Goal: Transaction & Acquisition: Purchase product/service

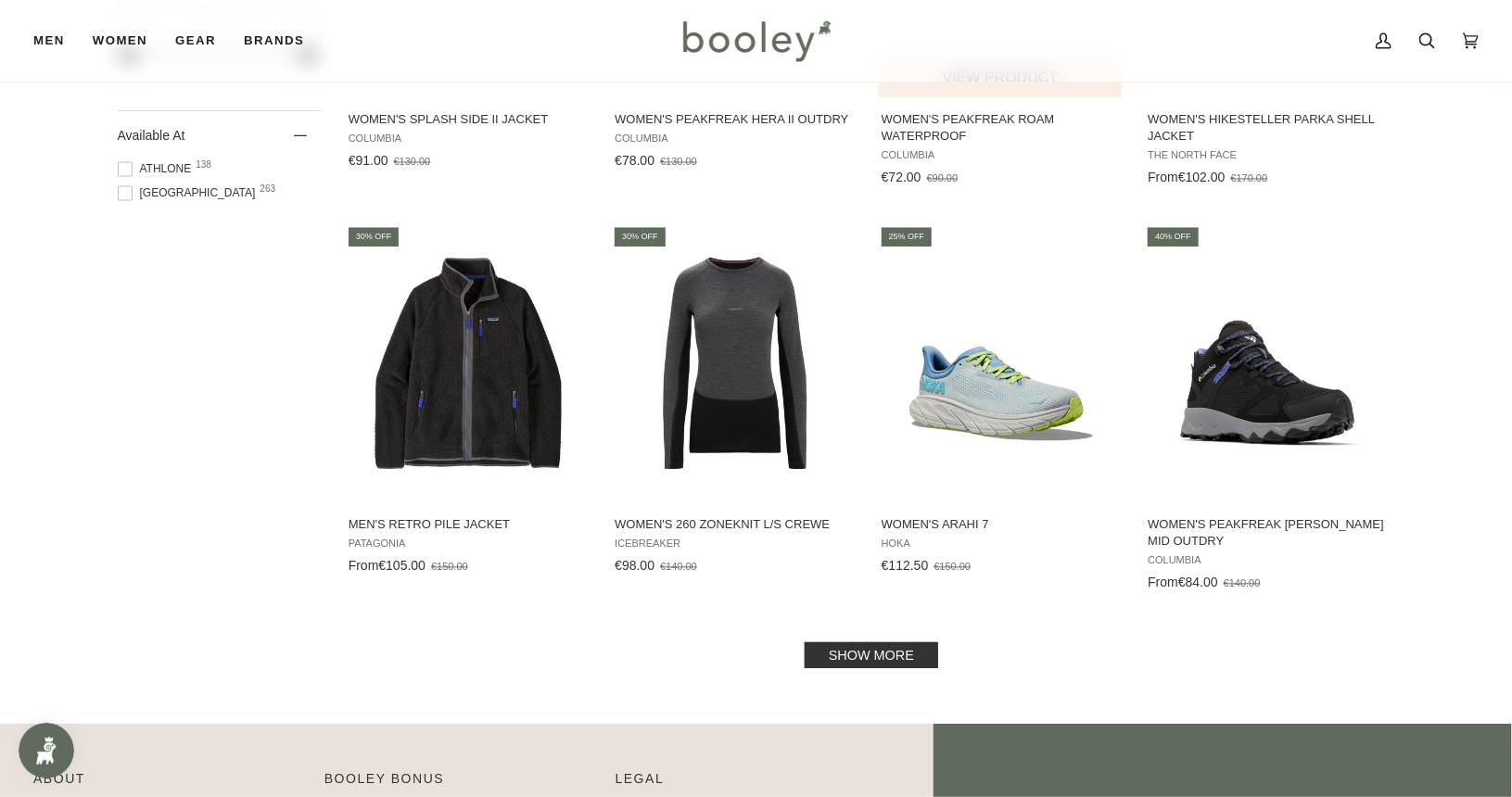
scroll to position [1854, 0]
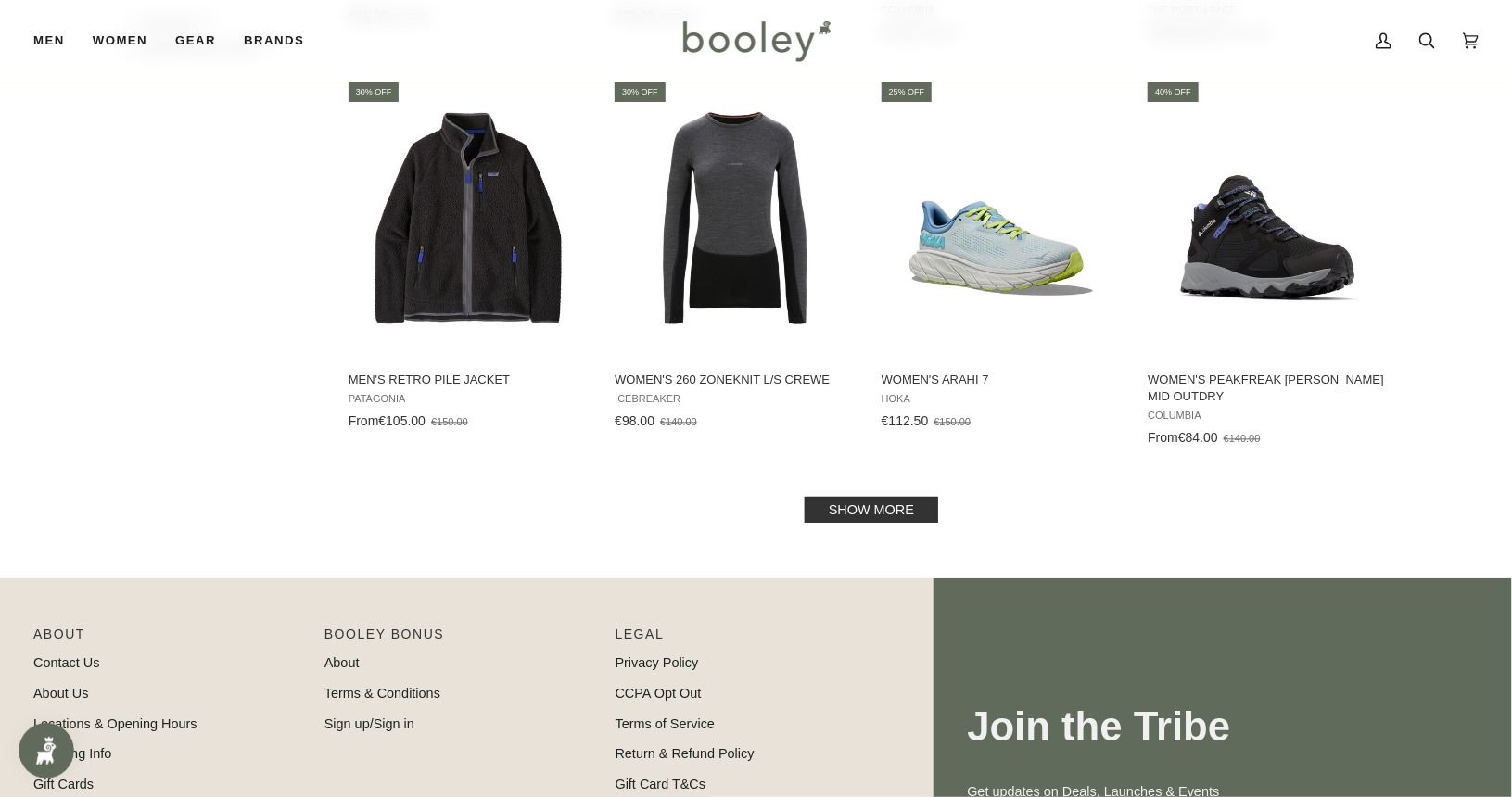
click at [872, 513] on link "Show more" at bounding box center [872, 510] width 134 height 26
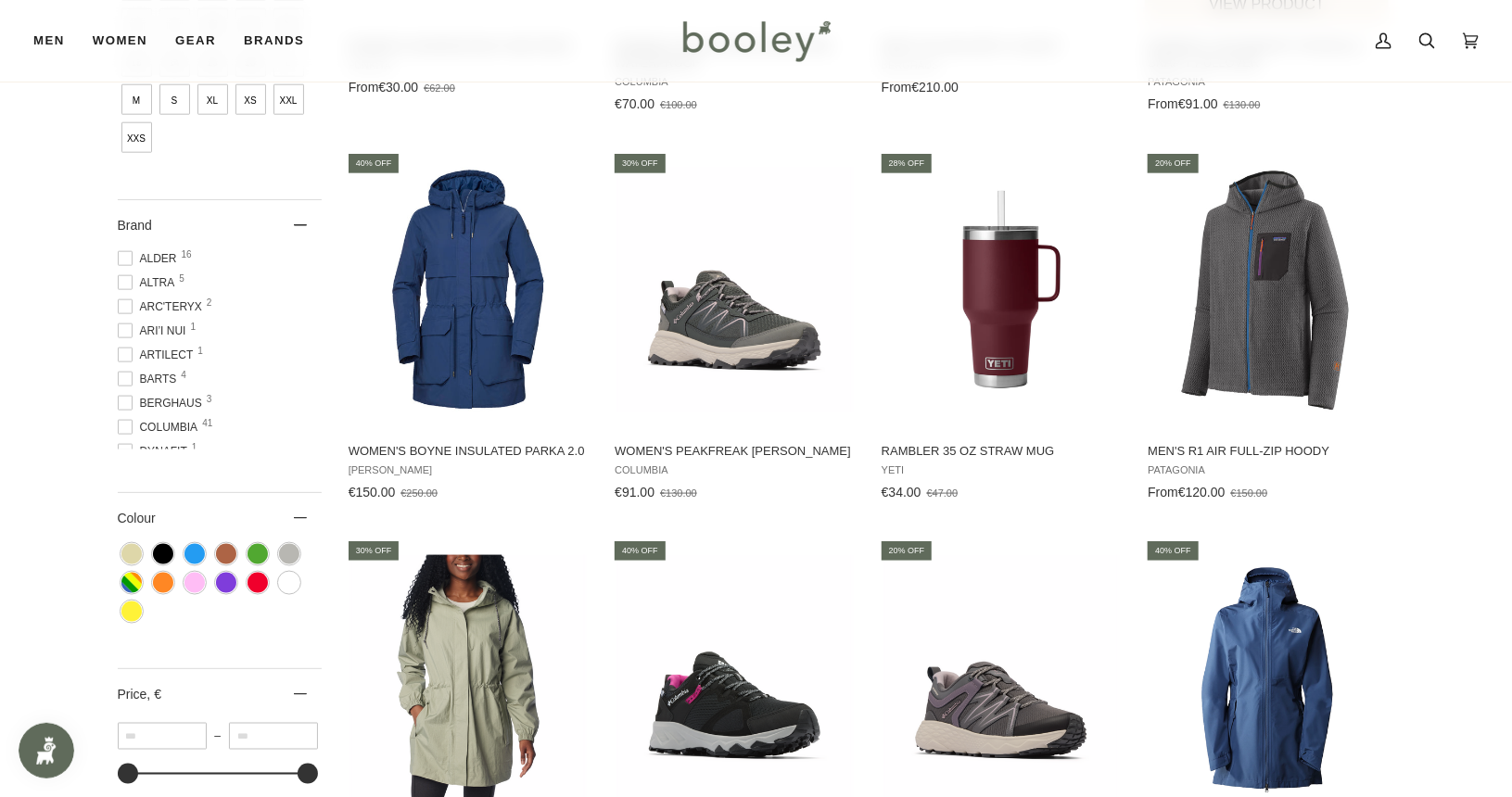
scroll to position [927, 0]
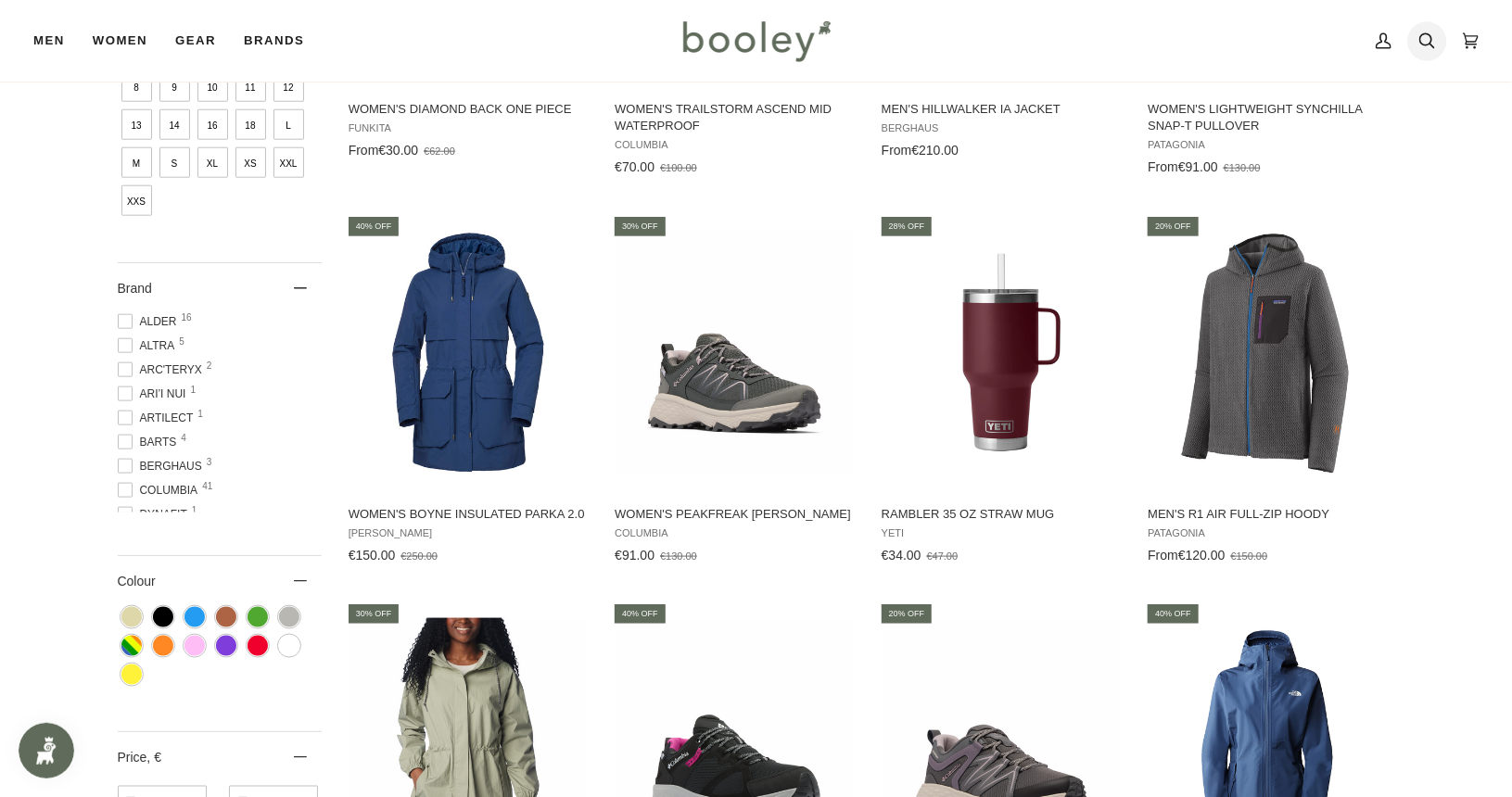
click at [1430, 34] on icon at bounding box center [1427, 40] width 16 height 16
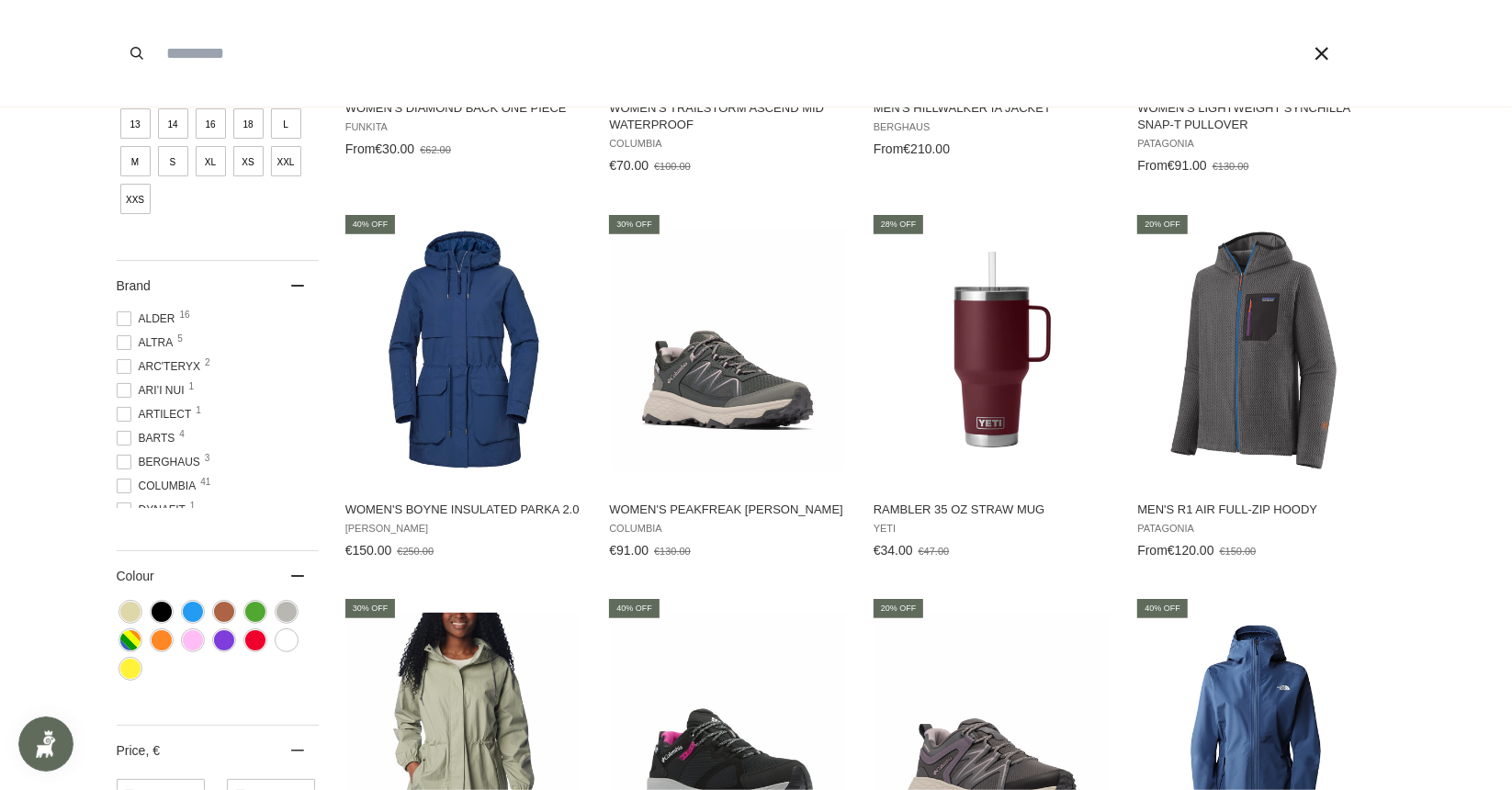
click at [1497, 359] on span at bounding box center [756, 395] width 1512 height 790
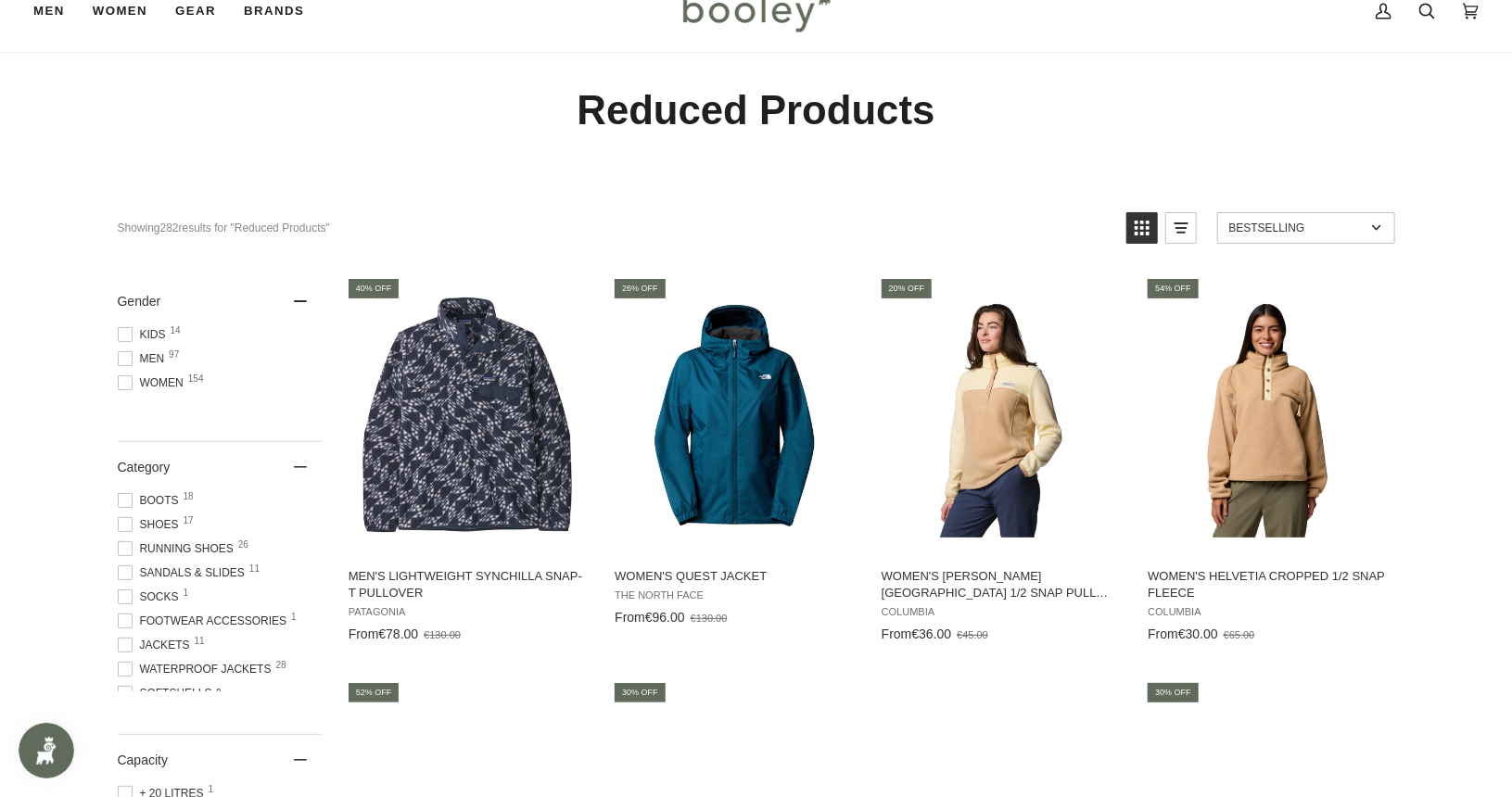
scroll to position [0, 0]
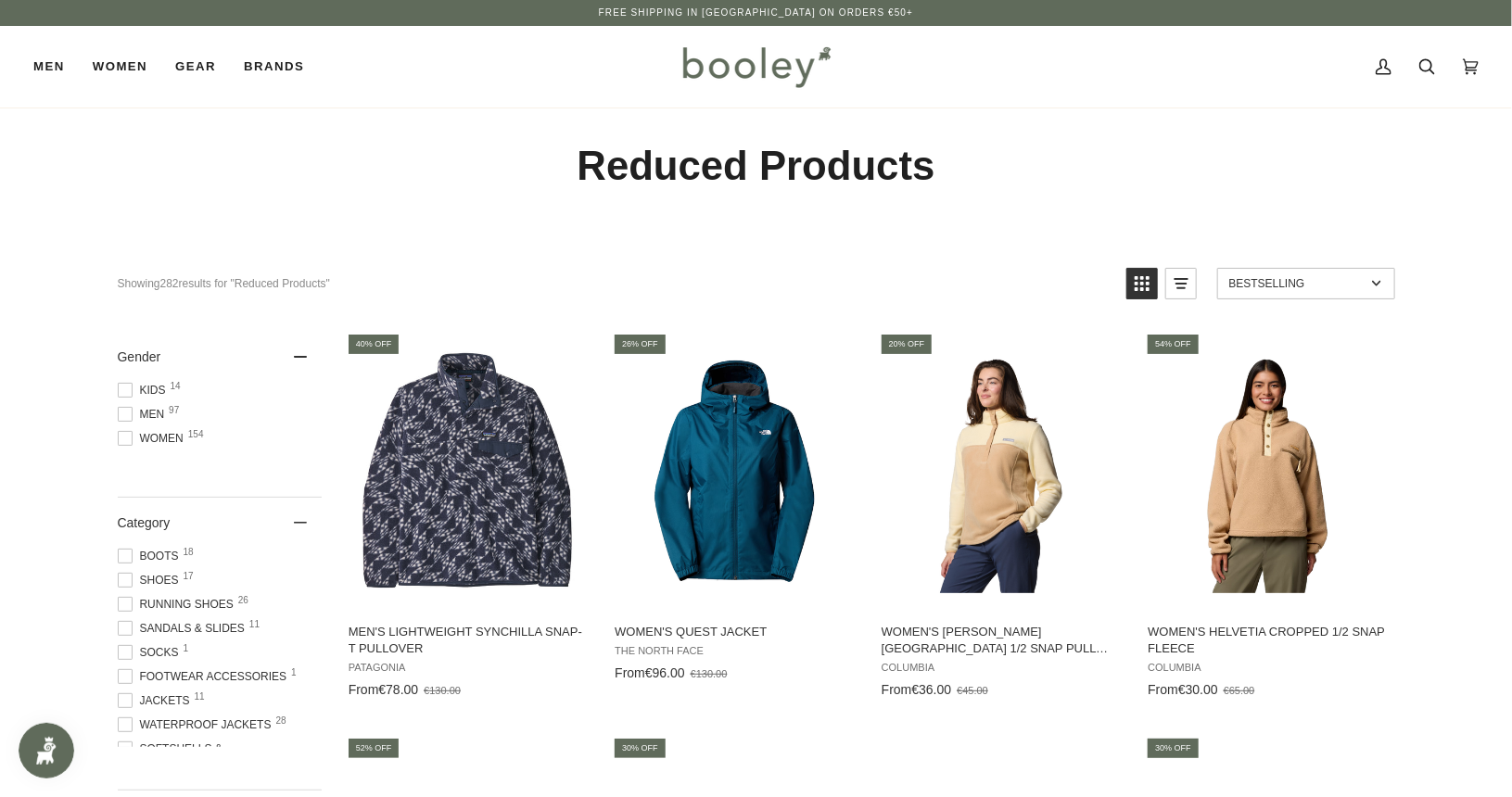
click at [797, 57] on img at bounding box center [756, 67] width 162 height 54
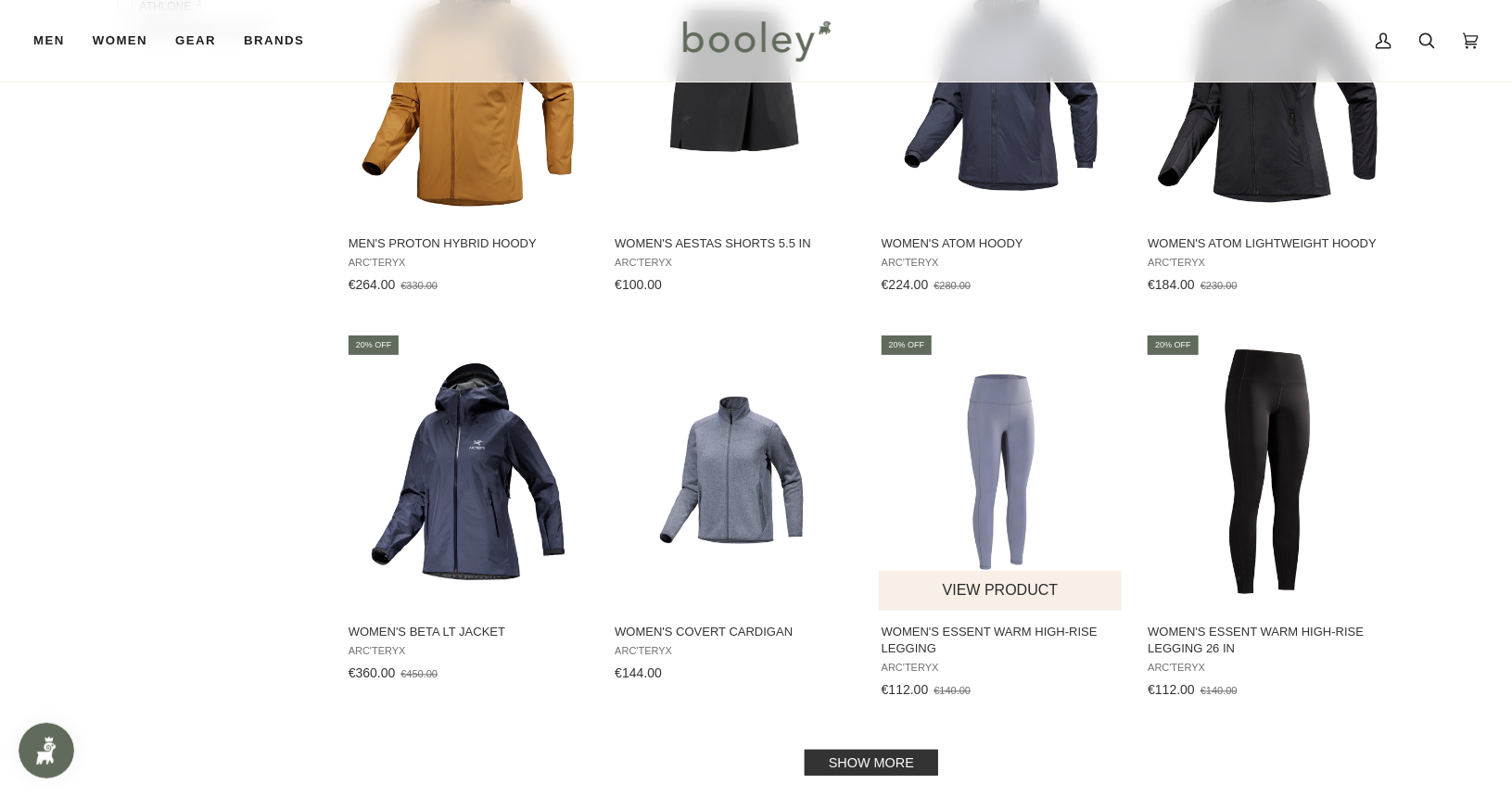
scroll to position [1947, 0]
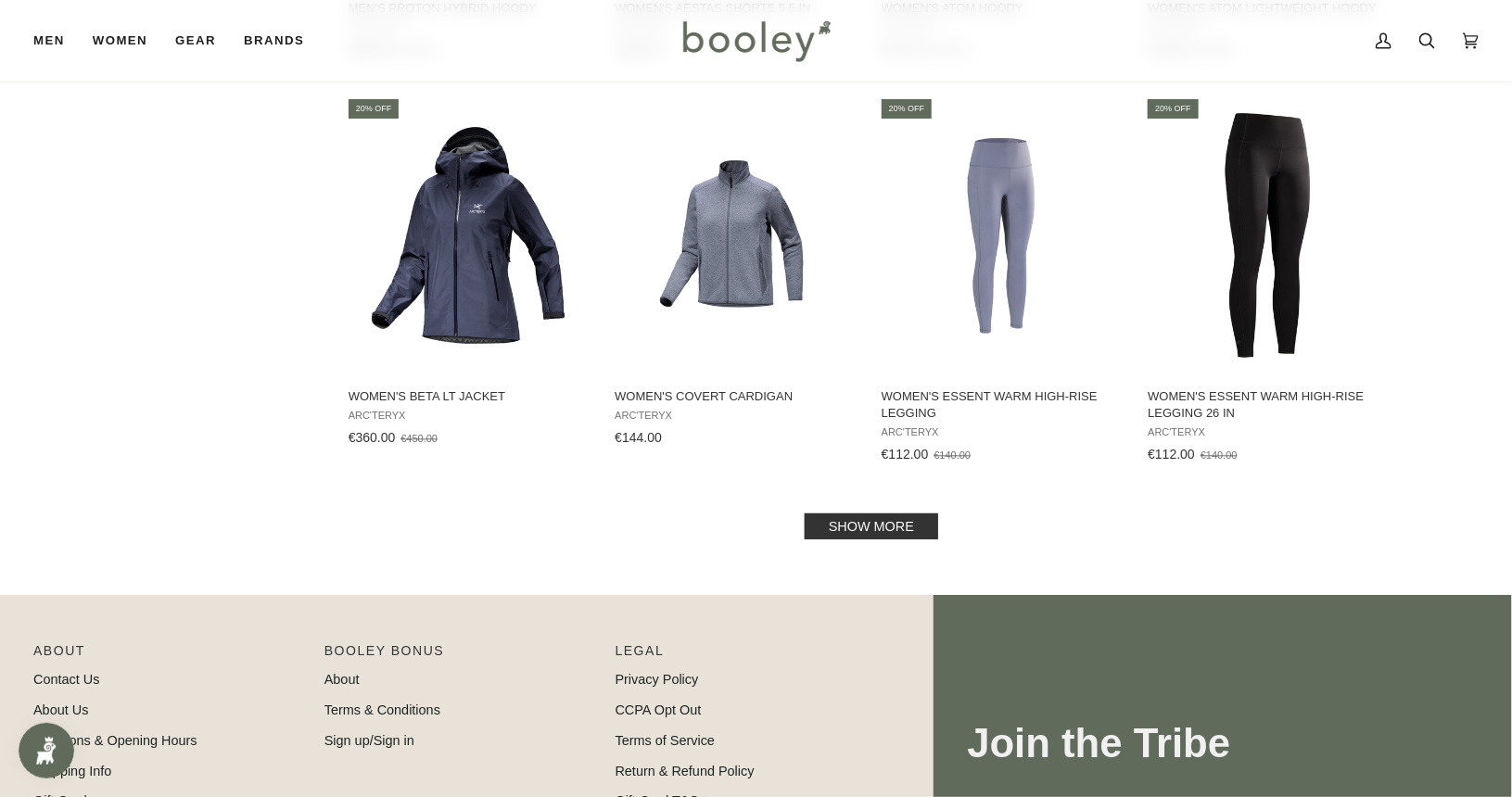
click at [917, 540] on link "Show more" at bounding box center [872, 527] width 134 height 26
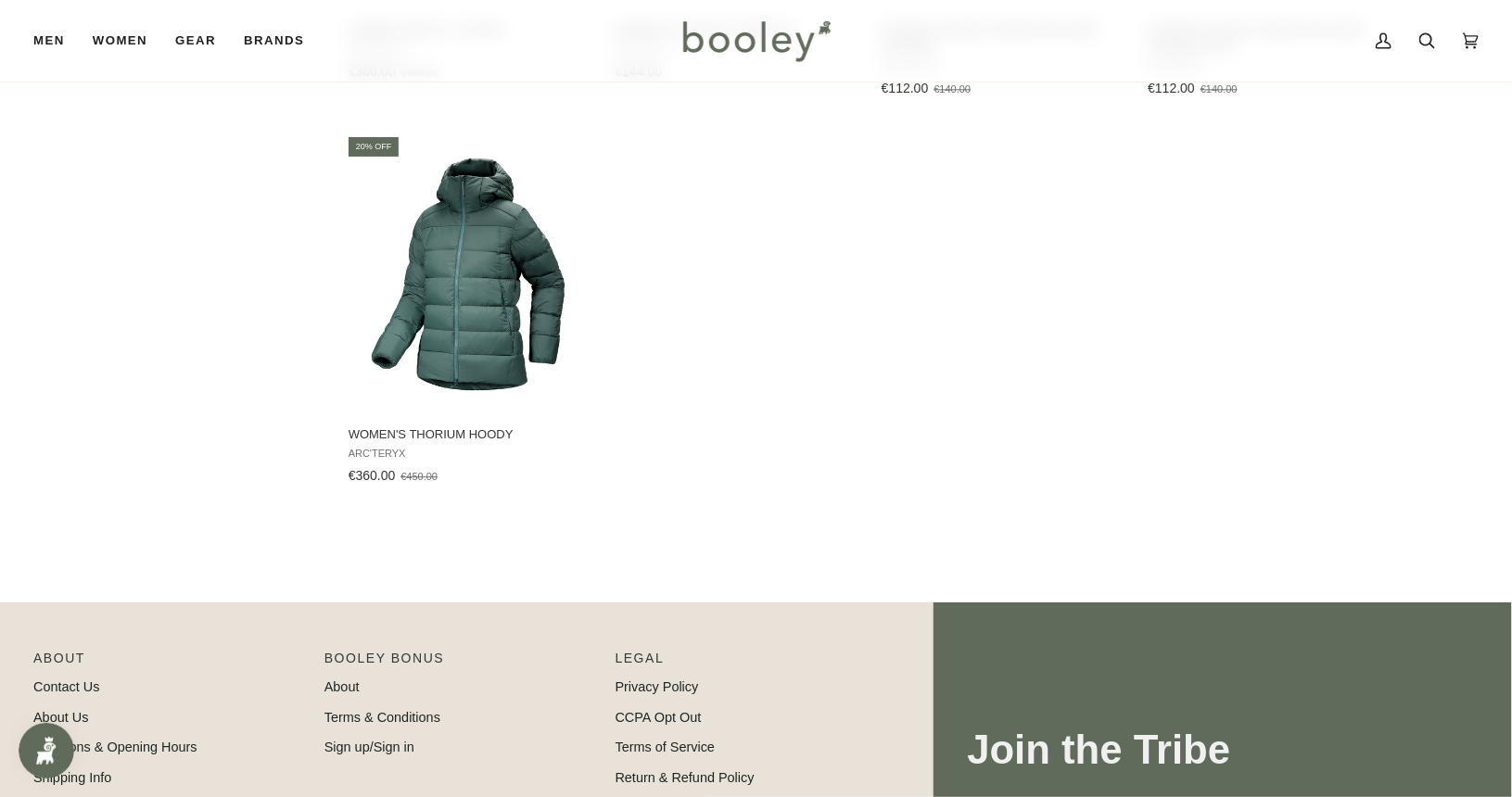
scroll to position [2411, 0]
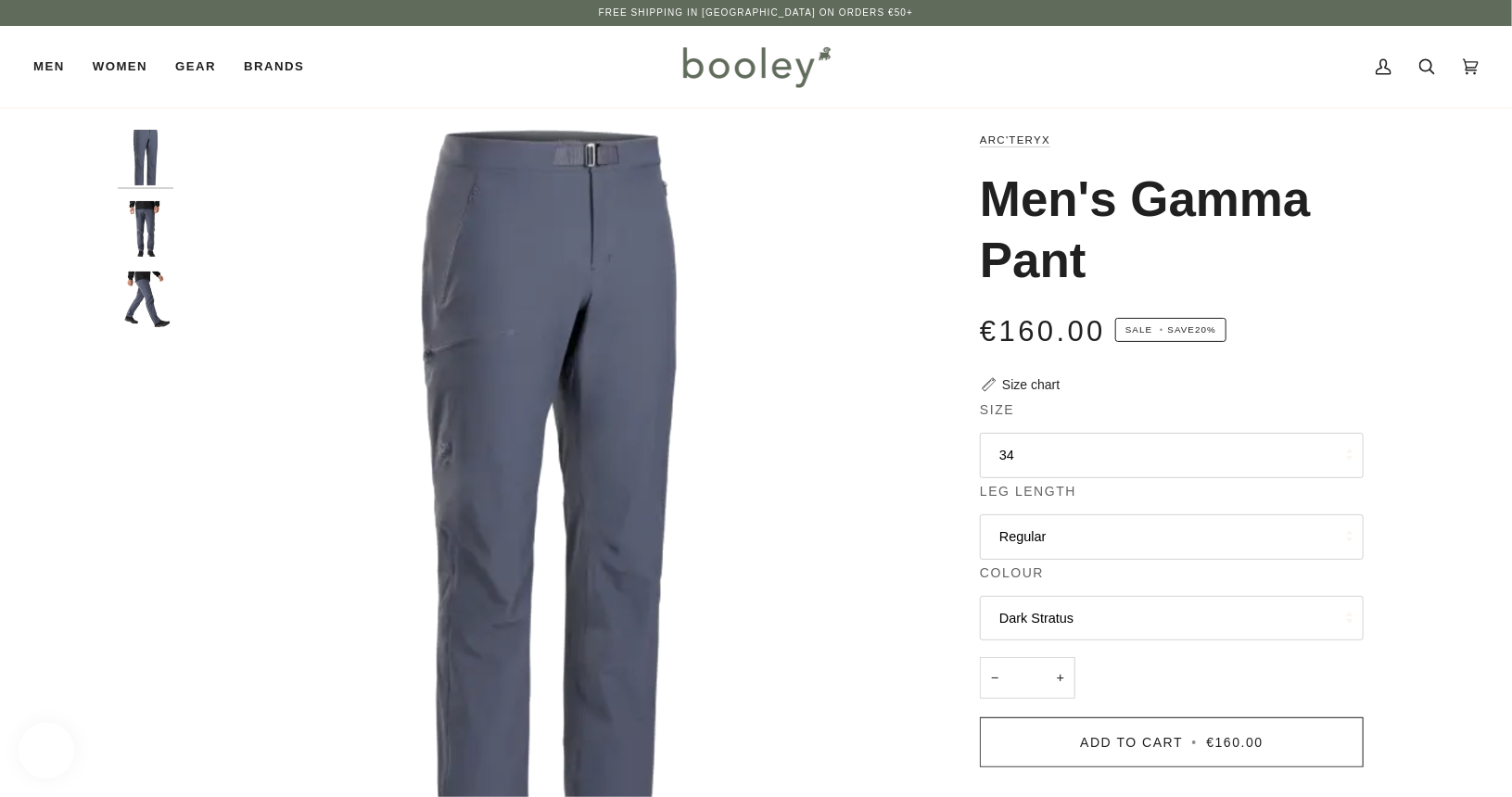
click at [1085, 560] on button "Regular" at bounding box center [1172, 538] width 384 height 45
click at [1083, 560] on button "Regular" at bounding box center [1172, 538] width 384 height 45
click at [1065, 642] on button "Dark Stratus" at bounding box center [1172, 619] width 384 height 45
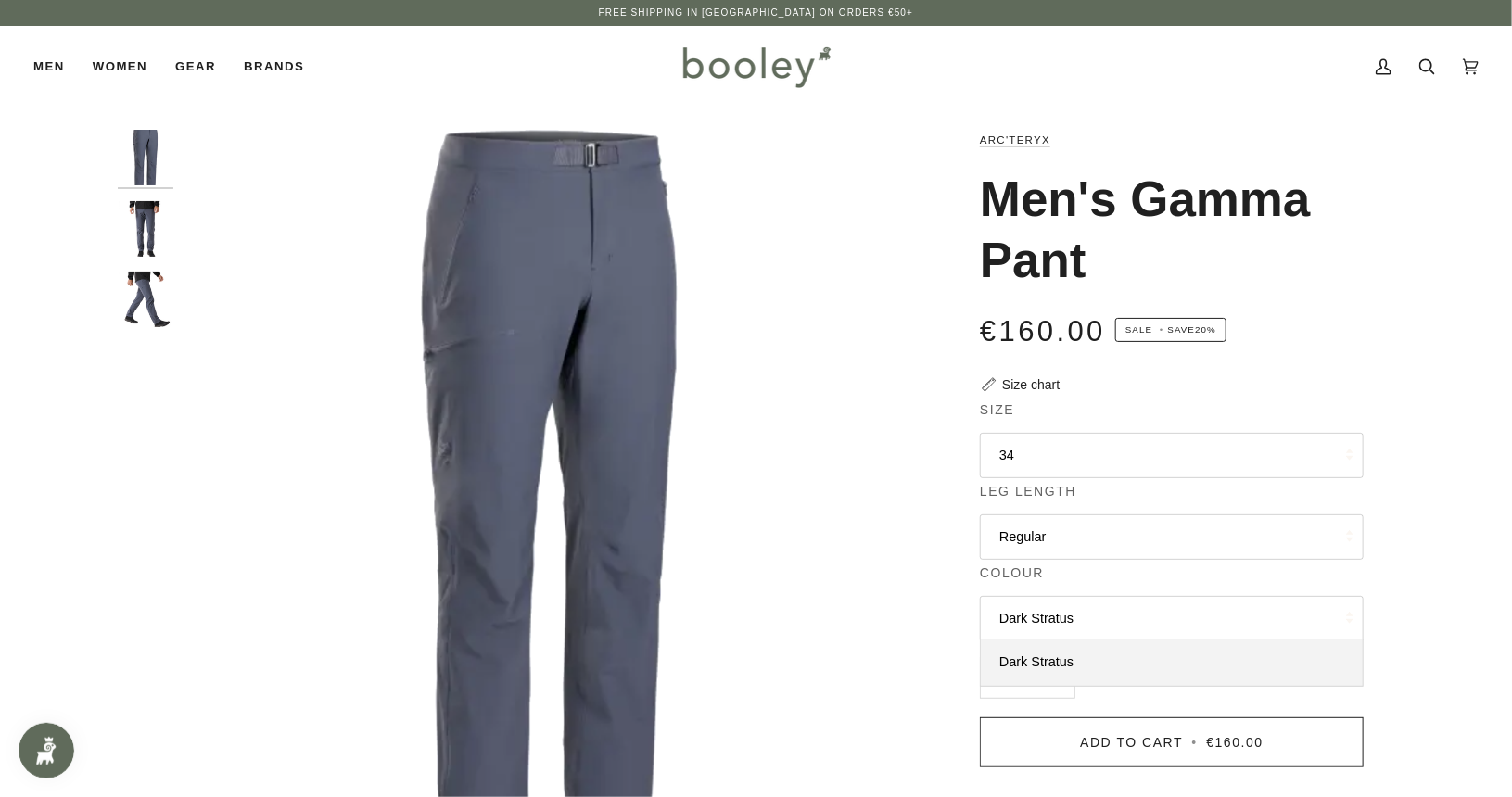
click at [1066, 642] on button "Dark Stratus" at bounding box center [1172, 619] width 384 height 45
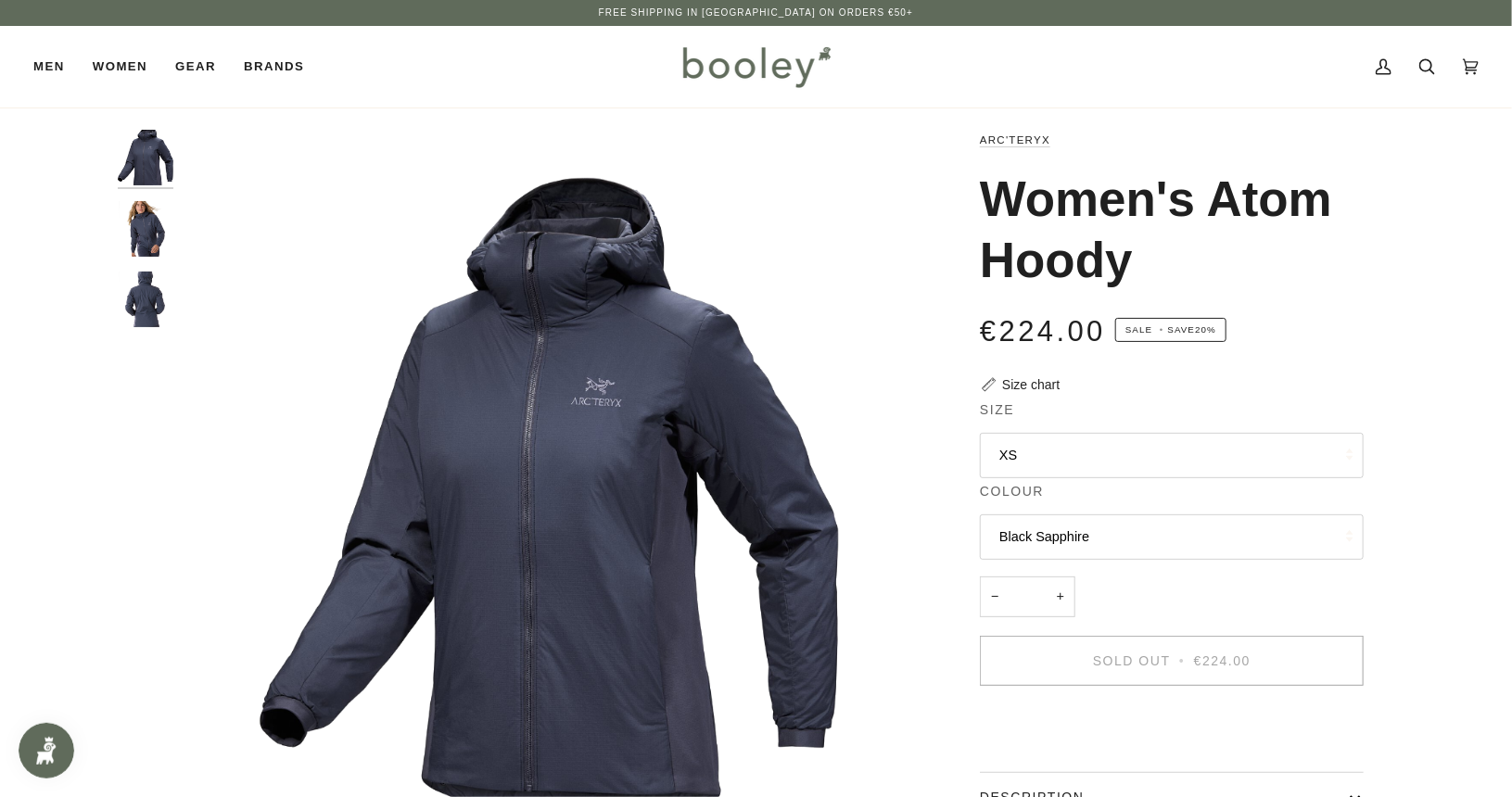
click at [1080, 557] on button "Black Sapphire" at bounding box center [1172, 538] width 384 height 45
click at [1087, 479] on button "XS" at bounding box center [1172, 456] width 384 height 45
click at [1088, 497] on link "XS" at bounding box center [1172, 500] width 382 height 46
